Goal: Browse casually

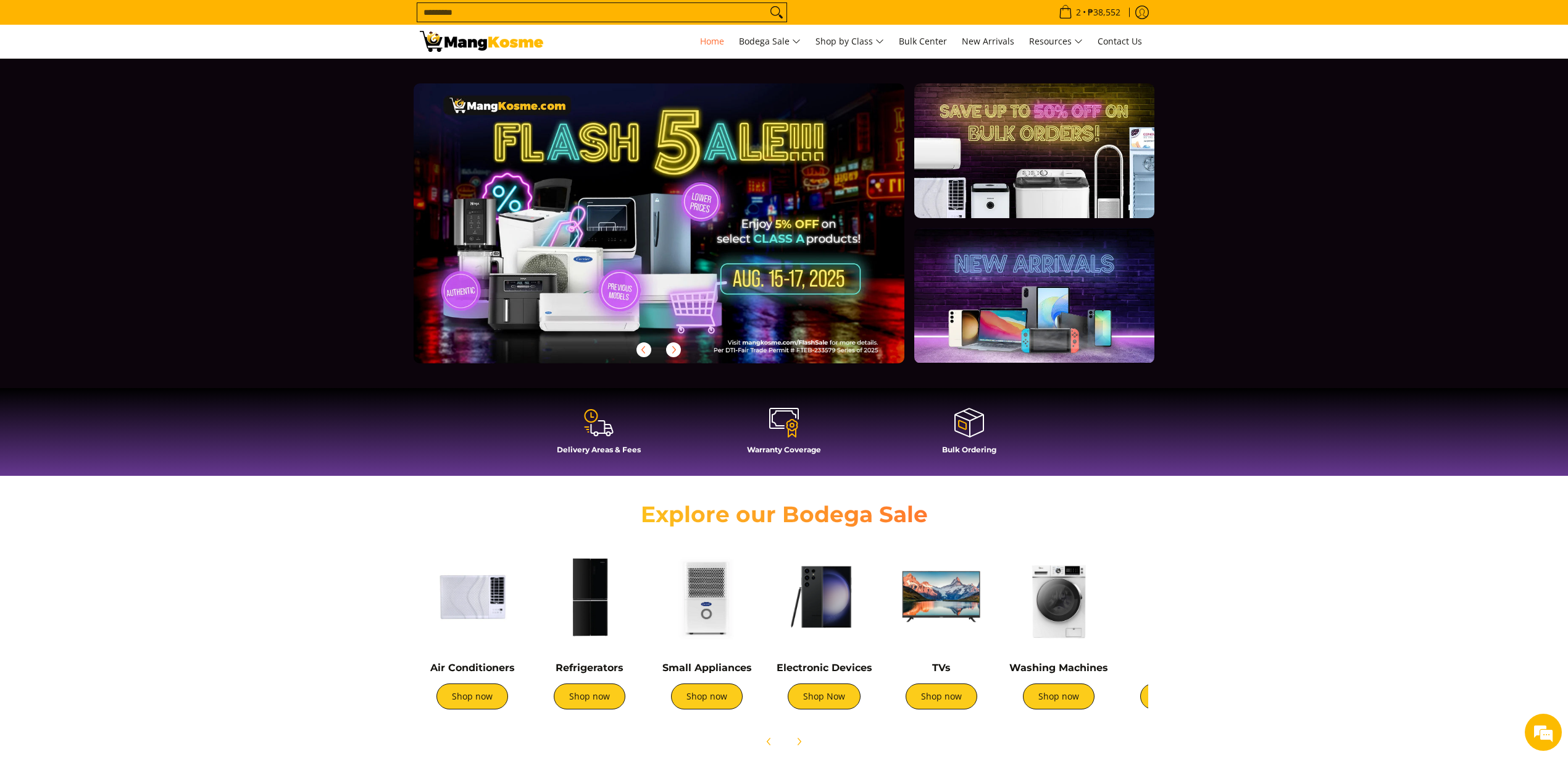
drag, startPoint x: 0, startPoint y: 0, endPoint x: 768, endPoint y: 199, distance: 793.4
click at [768, 199] on link at bounding box center [679, 233] width 530 height 300
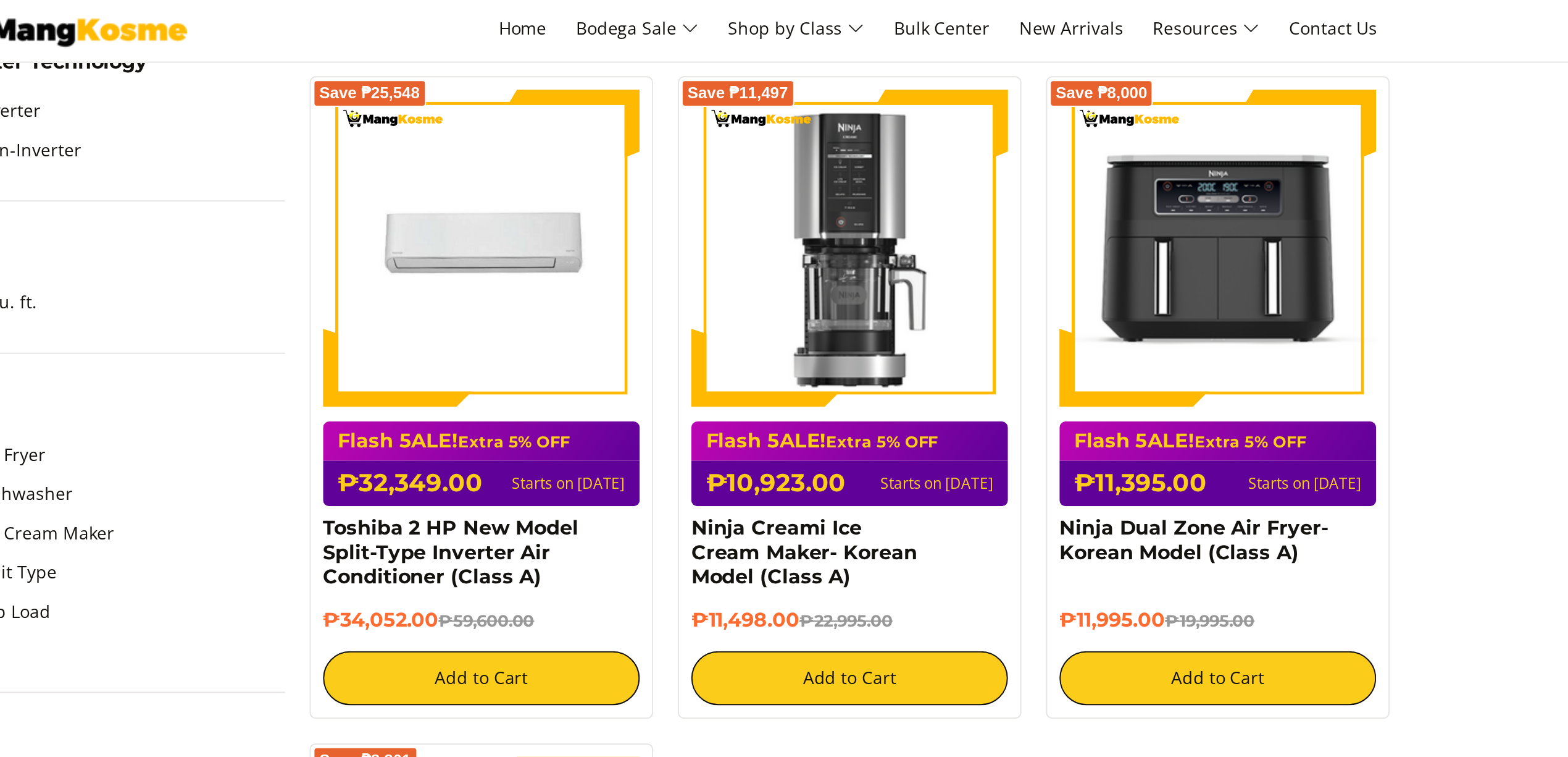
scroll to position [914, 0]
